Goal: Find specific page/section: Find specific page/section

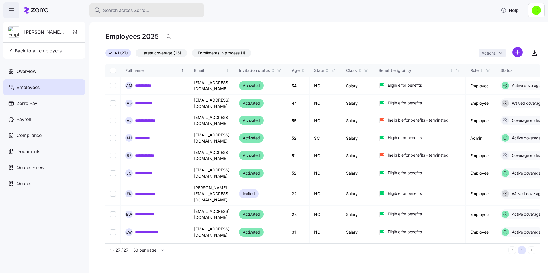
click at [105, 10] on span "Search across Zorro..." at bounding box center [126, 10] width 46 height 7
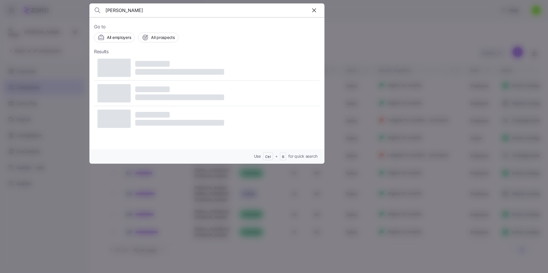
type input "[PERSON_NAME]"
click at [387, 72] on div at bounding box center [274, 136] width 548 height 273
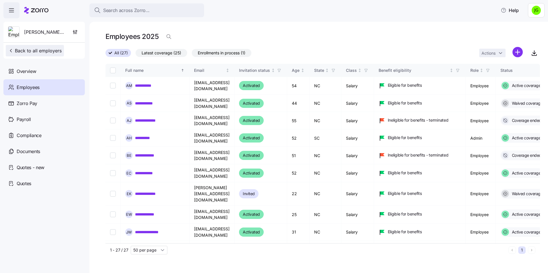
click at [13, 51] on icon "button" at bounding box center [11, 51] width 6 height 6
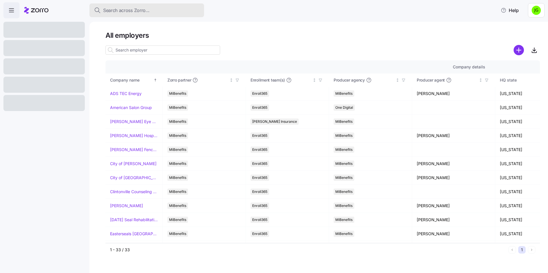
click at [110, 8] on span "Search across Zorro..." at bounding box center [126, 10] width 46 height 7
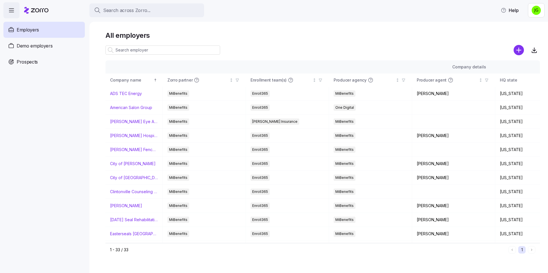
click at [134, 54] on input at bounding box center [162, 50] width 115 height 9
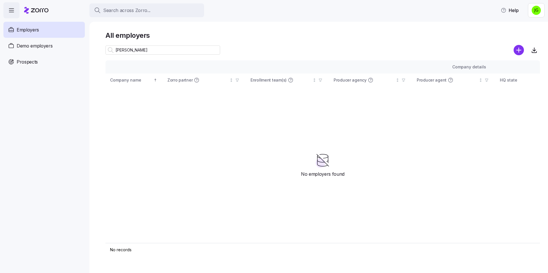
type input "Pete Nelson"
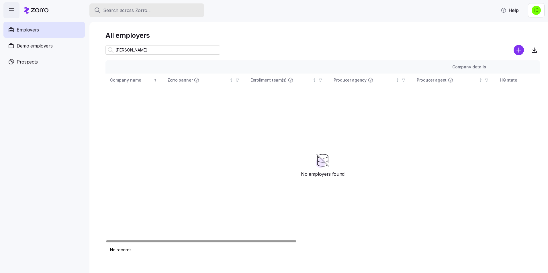
click at [135, 7] on span "Search across Zorro..." at bounding box center [126, 10] width 47 height 7
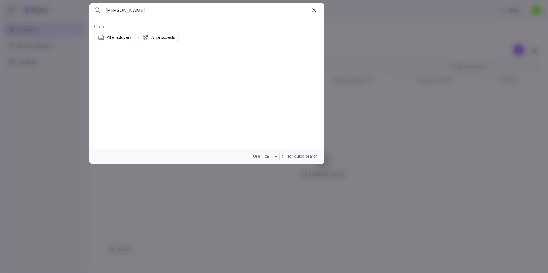
type input "[PERSON_NAME]"
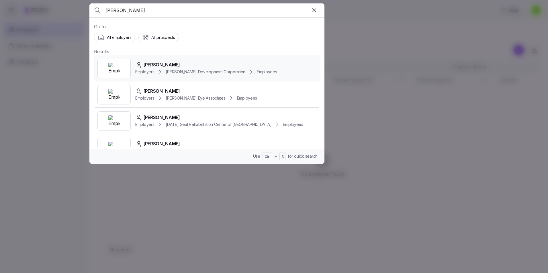
click at [193, 81] on div "Pete Nelson Employers McKnight Development Corporation Employees" at bounding box center [207, 68] width 226 height 26
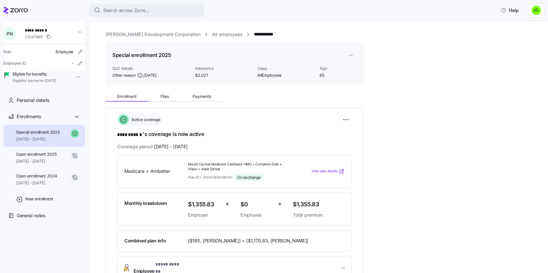
drag, startPoint x: 432, startPoint y: 93, endPoint x: 421, endPoint y: 92, distance: 10.4
click at [432, 93] on div "**********" at bounding box center [322, 248] width 434 height 316
